Goal: Transaction & Acquisition: Purchase product/service

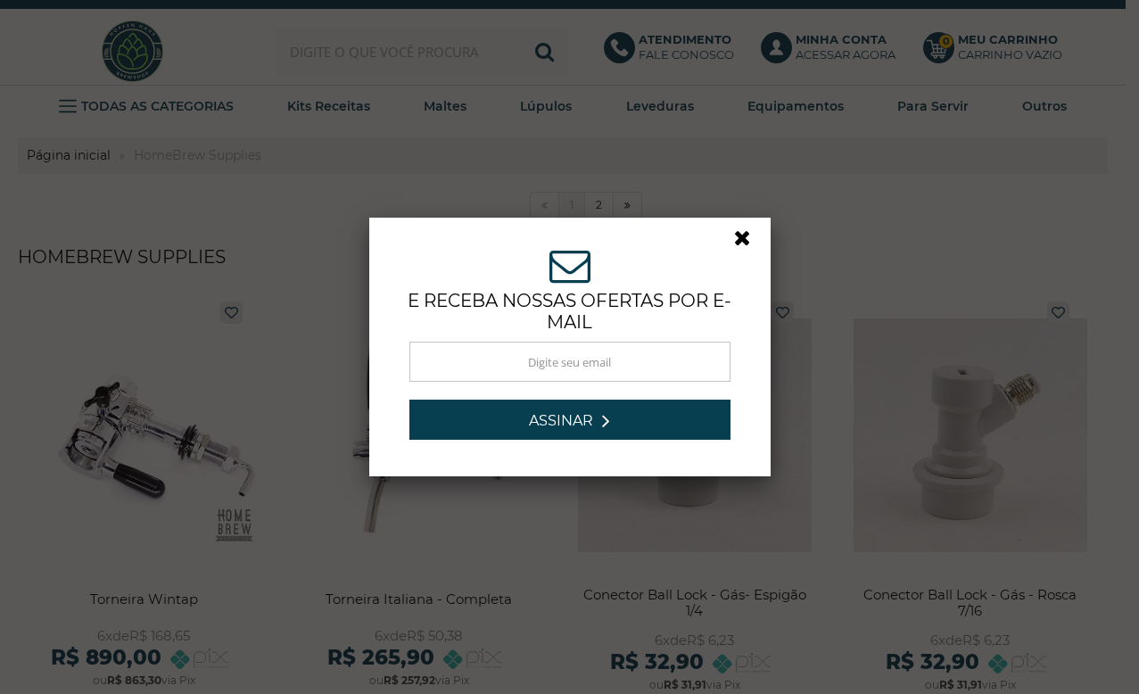
click at [734, 240] on link at bounding box center [750, 243] width 32 height 32
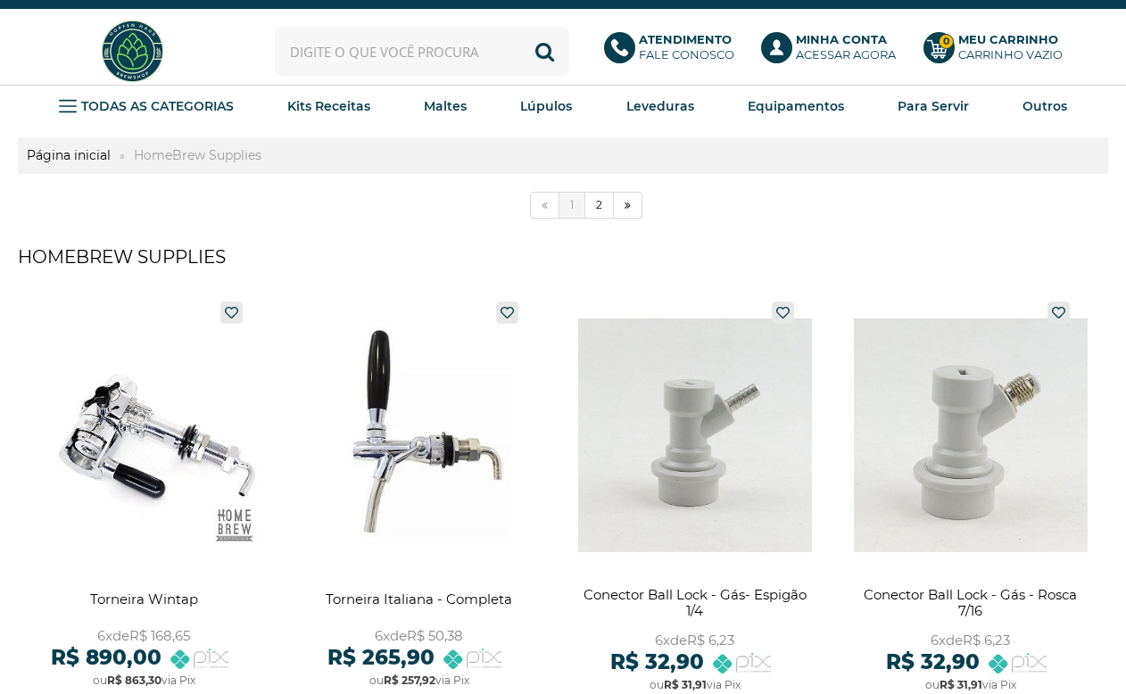
click at [315, 51] on input "text" at bounding box center [422, 51] width 294 height 49
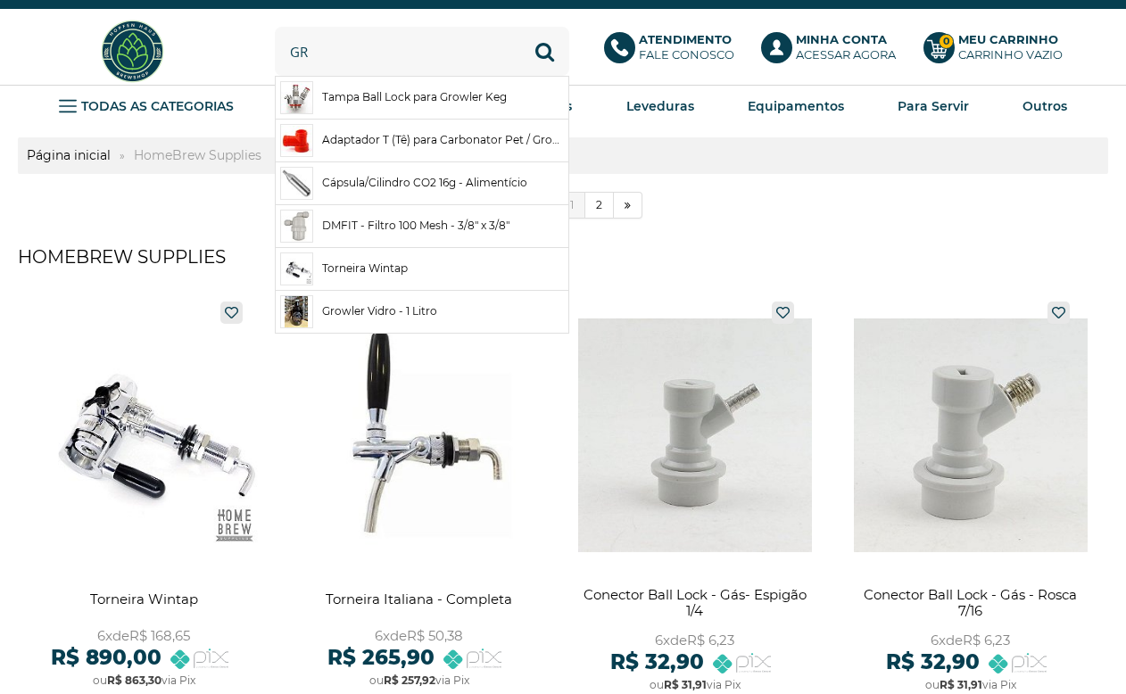
type input "g"
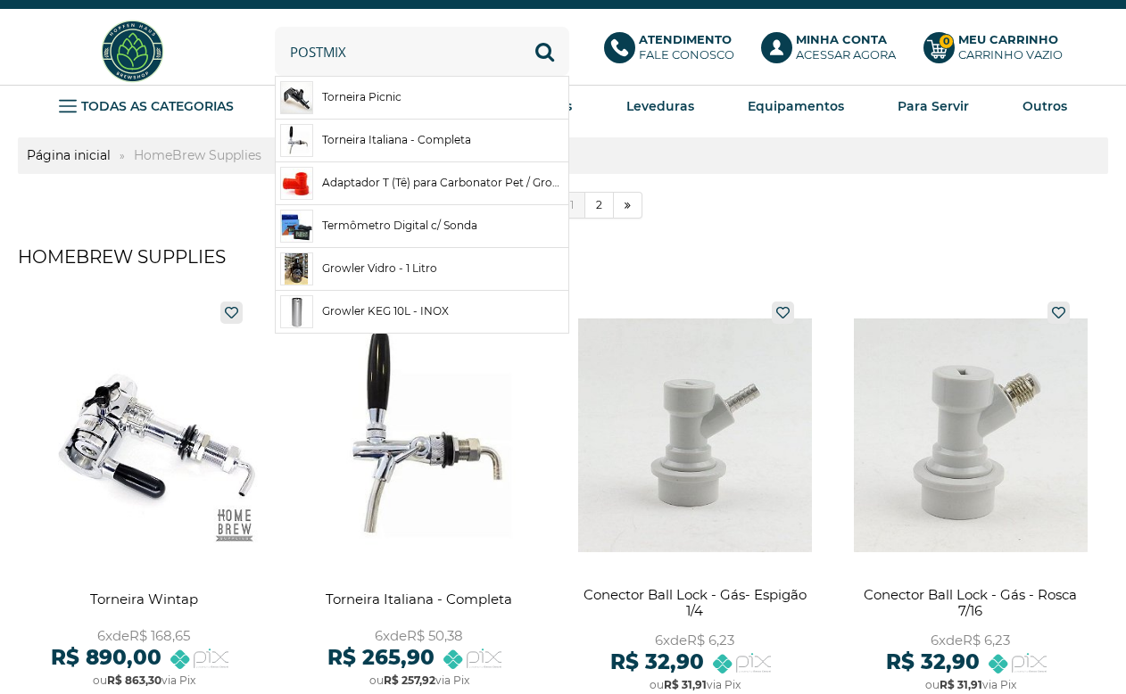
type input "postmix"
click at [520, 27] on button "Buscar" at bounding box center [544, 51] width 49 height 49
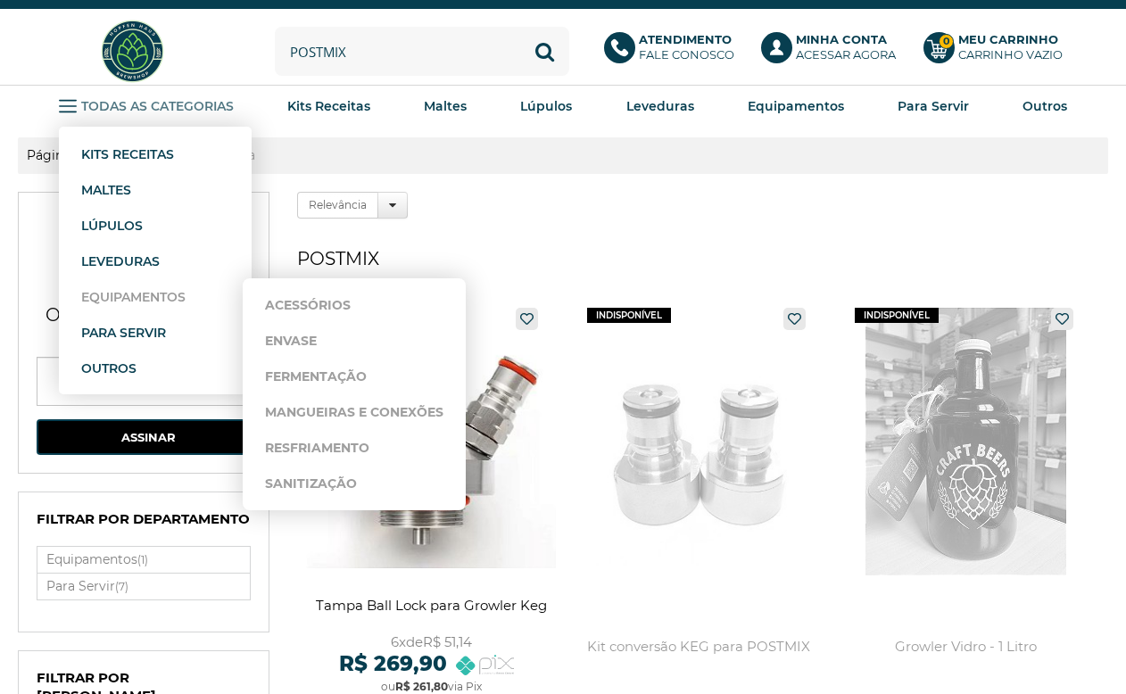
click at [137, 299] on strong "Equipamentos" at bounding box center [133, 297] width 104 height 16
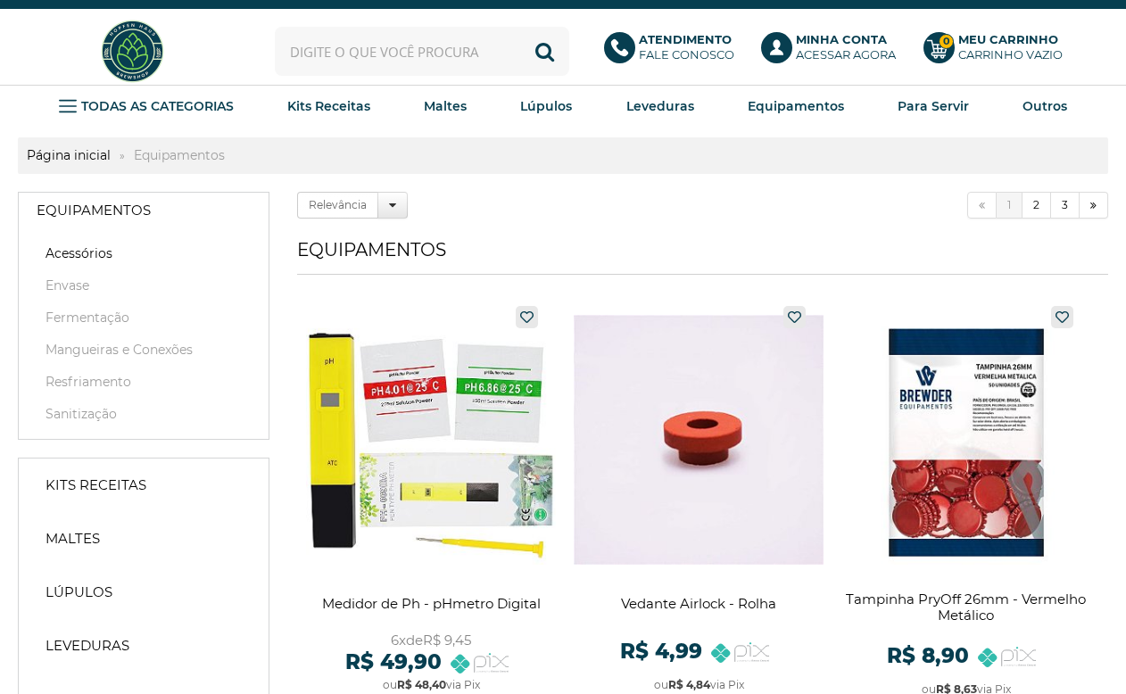
click at [91, 255] on link "Acessórios" at bounding box center [144, 253] width 214 height 18
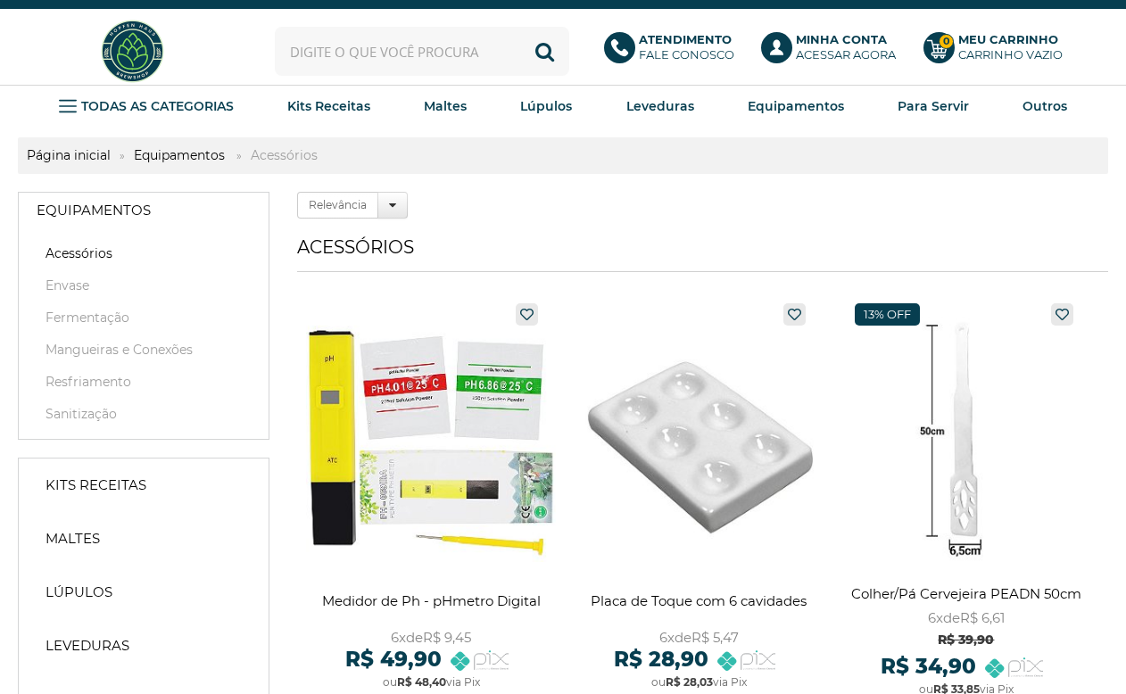
click at [343, 50] on input "text" at bounding box center [422, 51] width 294 height 49
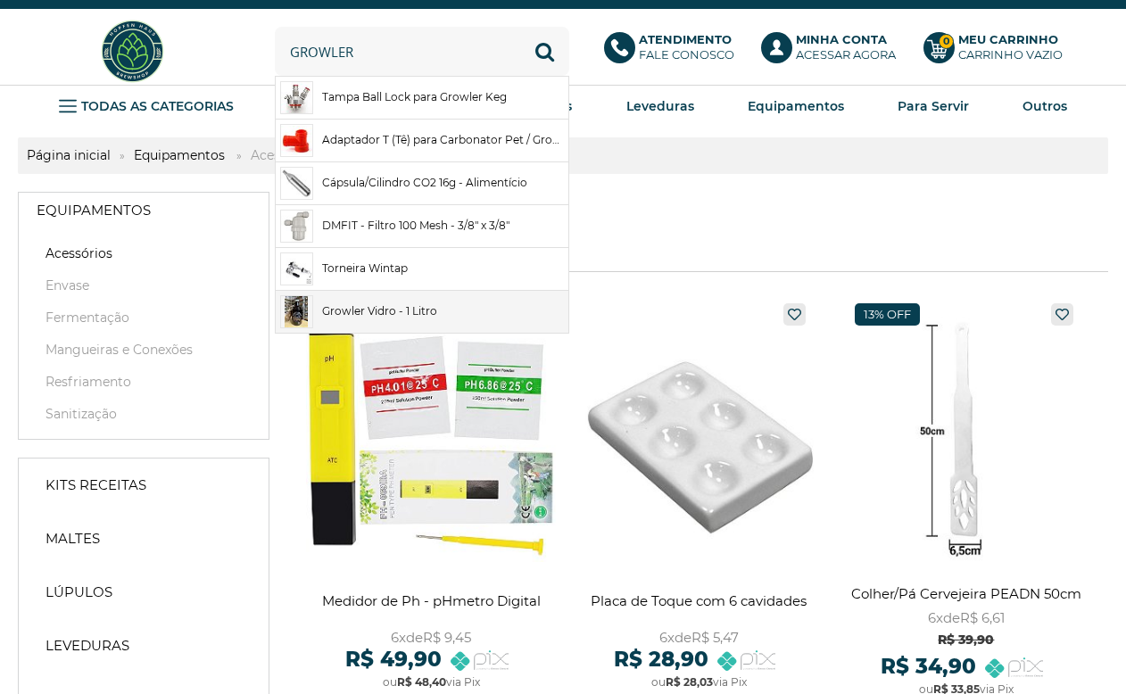
click at [392, 310] on link "Growler Vidro - 1 Litro" at bounding box center [422, 312] width 293 height 42
type input "Growler Vidro - 1 Litro"
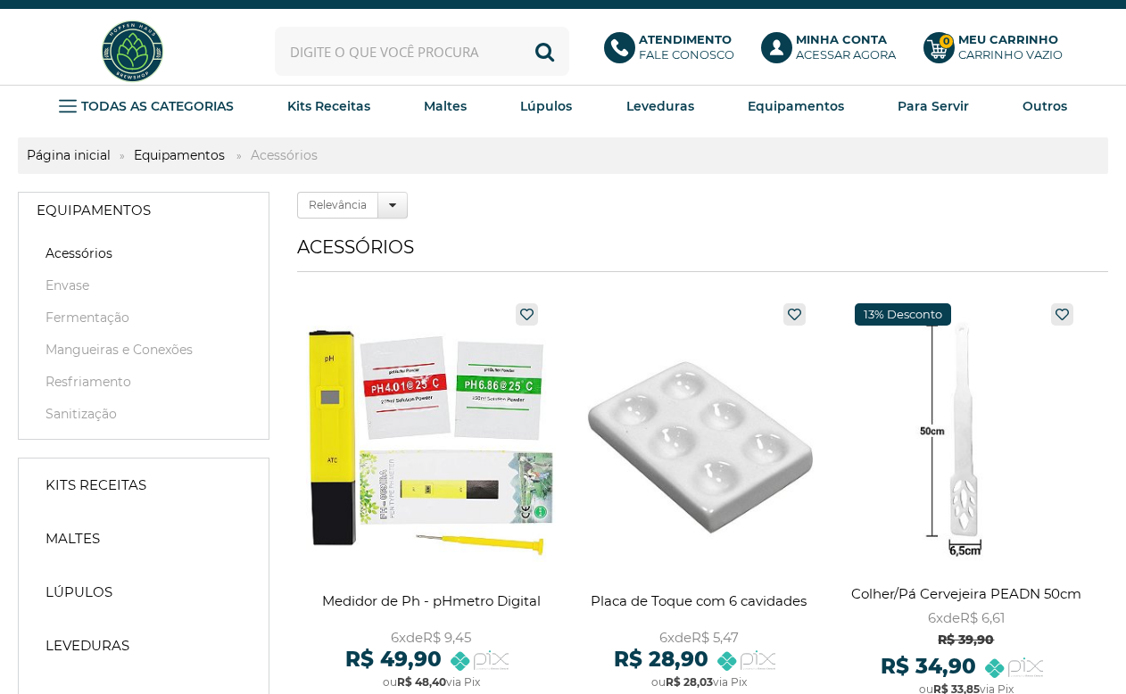
click at [328, 45] on input "text" at bounding box center [422, 51] width 294 height 49
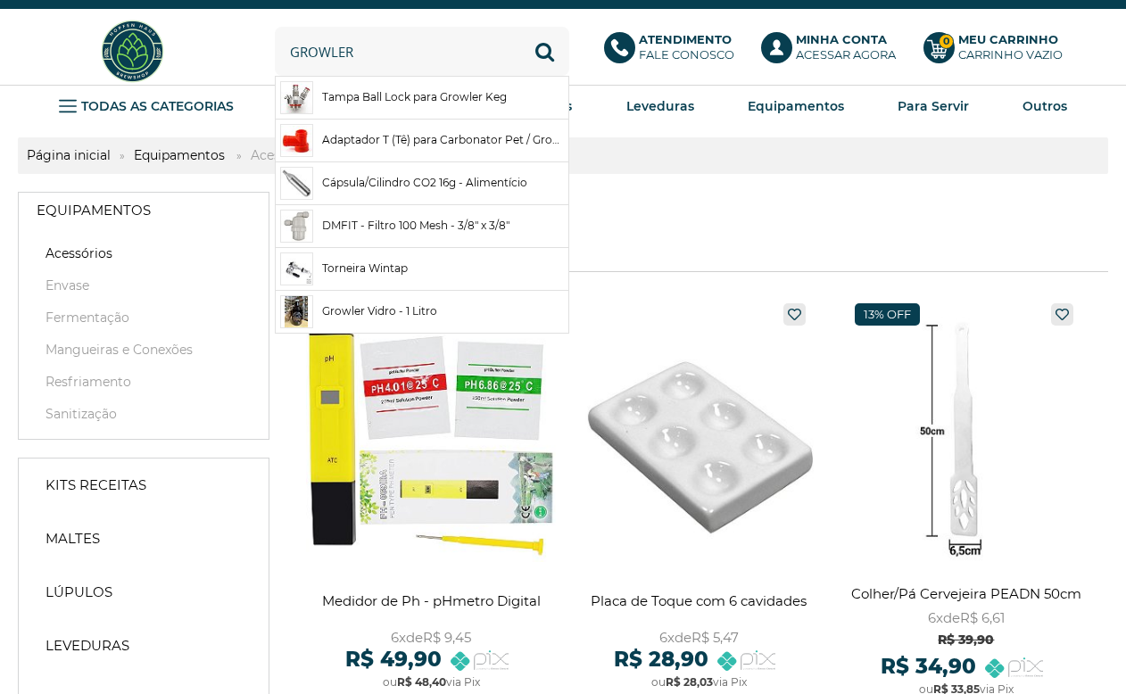
type input "growler"
click at [520, 27] on button "Buscar" at bounding box center [544, 51] width 49 height 49
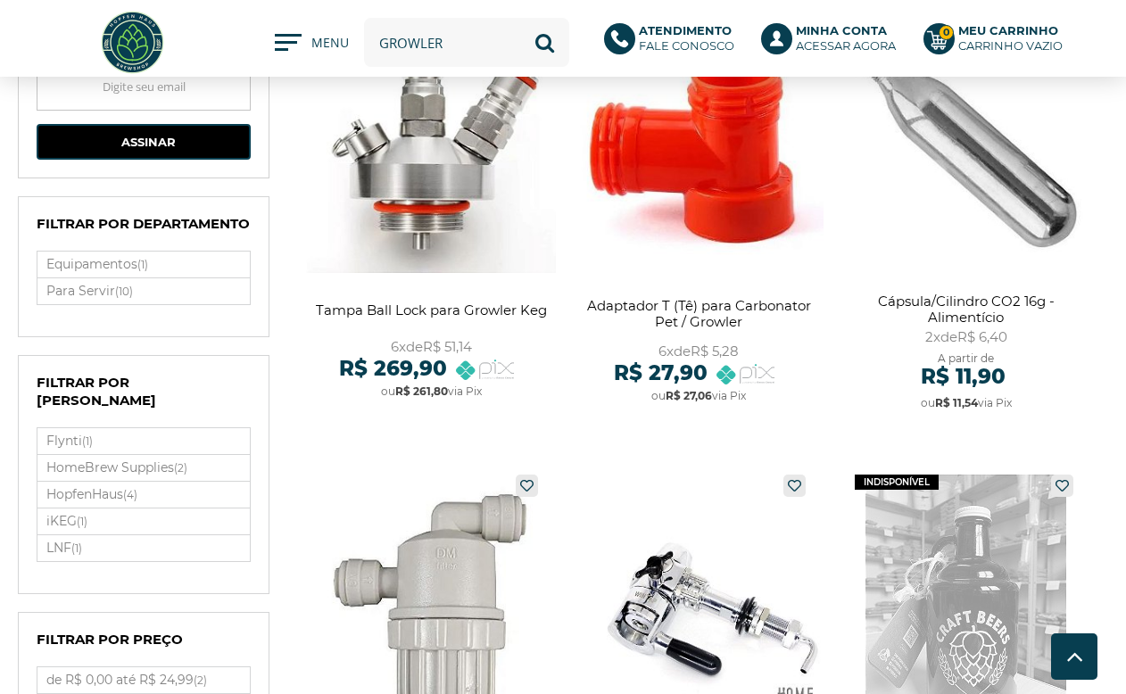
scroll to position [140, 0]
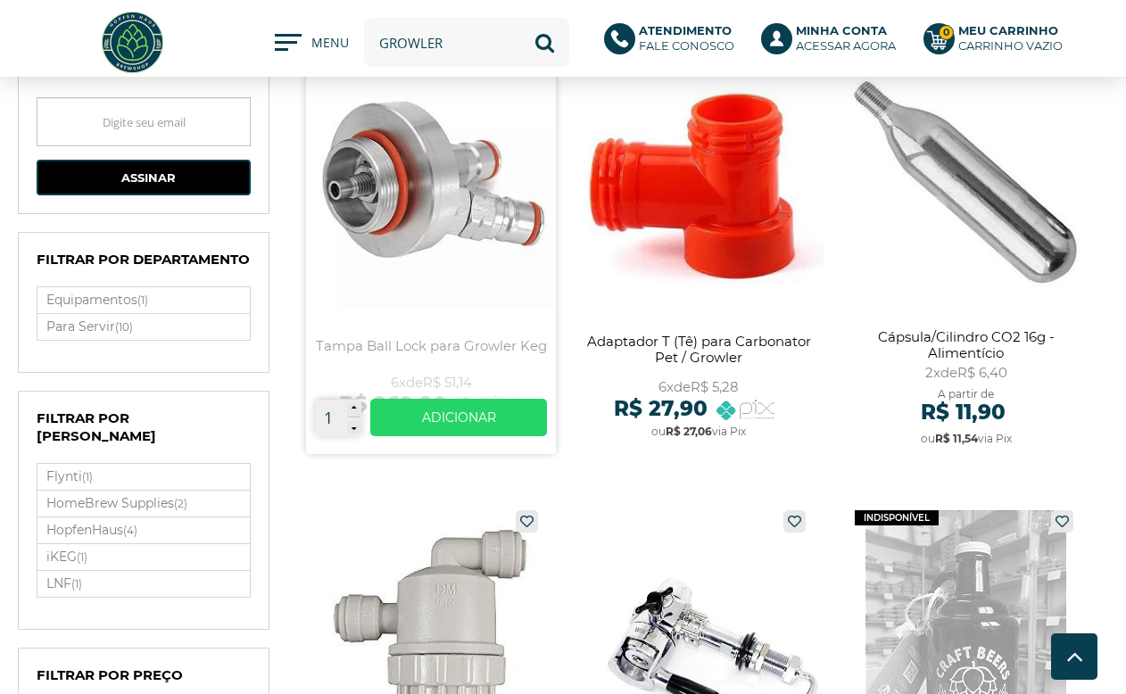
click at [462, 345] on link at bounding box center [431, 246] width 250 height 415
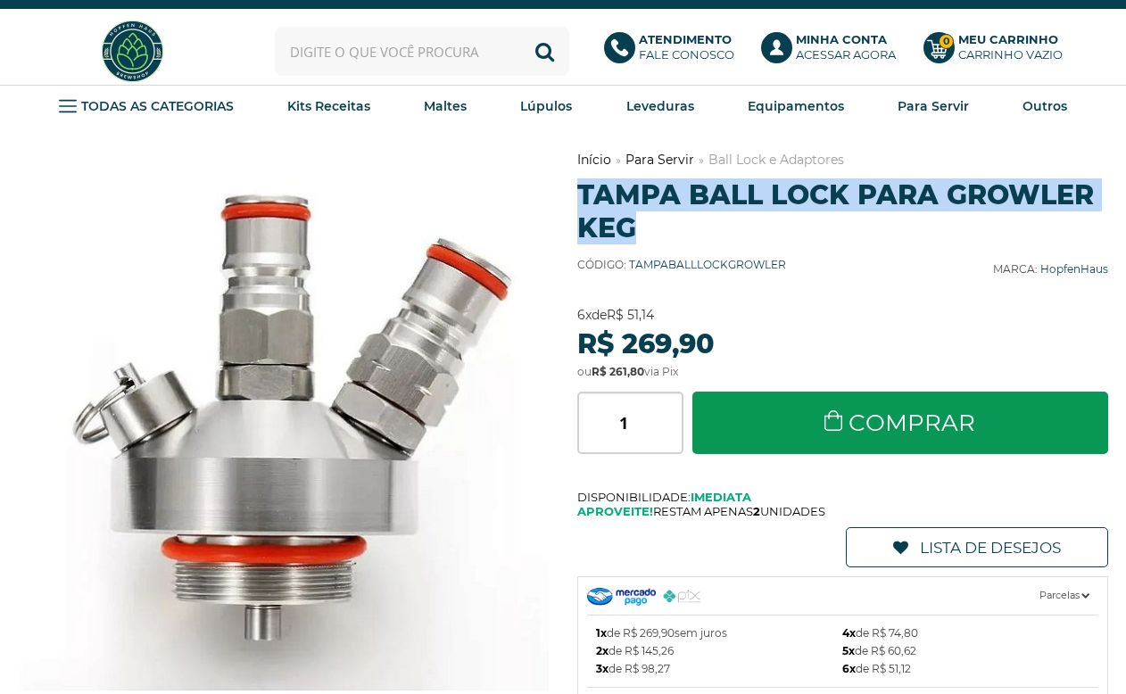
drag, startPoint x: 576, startPoint y: 193, endPoint x: 849, endPoint y: 227, distance: 275.2
click at [849, 227] on h1 "Tampa Ball Lock para Growler Keg" at bounding box center [842, 211] width 531 height 66
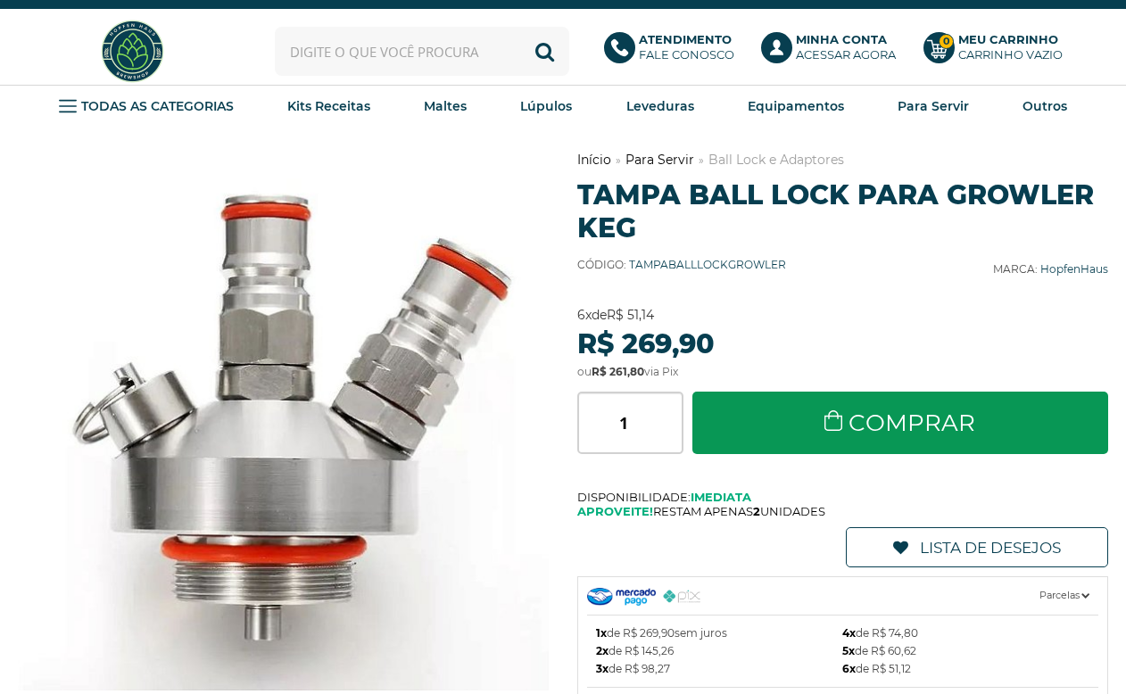
click at [810, 261] on div "Código: TAMPABALLLOCKGROWLER Marca: HopfenHaus" at bounding box center [842, 266] width 531 height 45
drag, startPoint x: 945, startPoint y: 194, endPoint x: 731, endPoint y: 231, distance: 217.3
click at [731, 231] on h1 "Tampa Ball Lock para Growler Keg" at bounding box center [842, 211] width 531 height 66
copy h1 "Growler Keg"
